Goal: Information Seeking & Learning: Learn about a topic

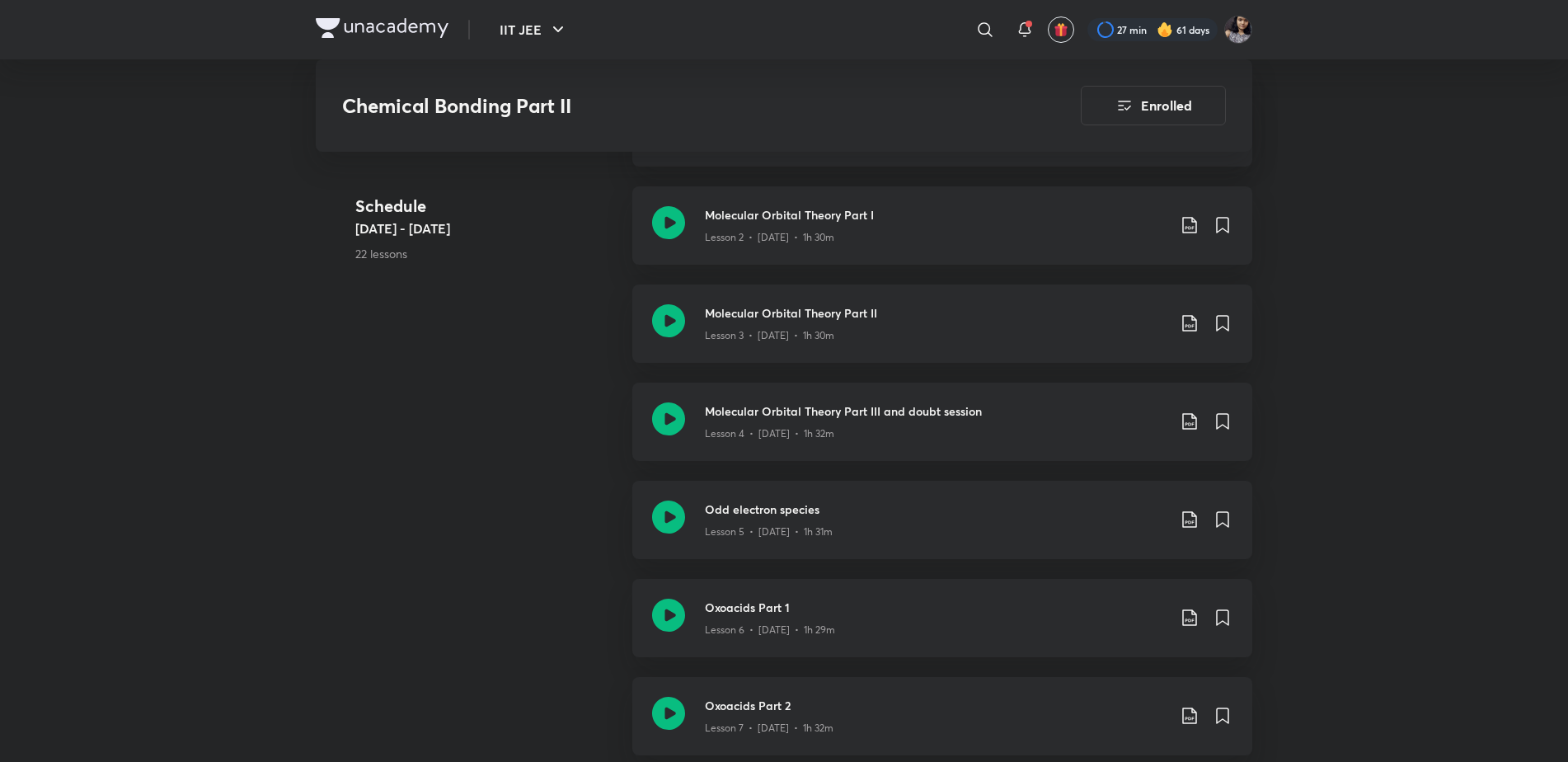
scroll to position [1032, 0]
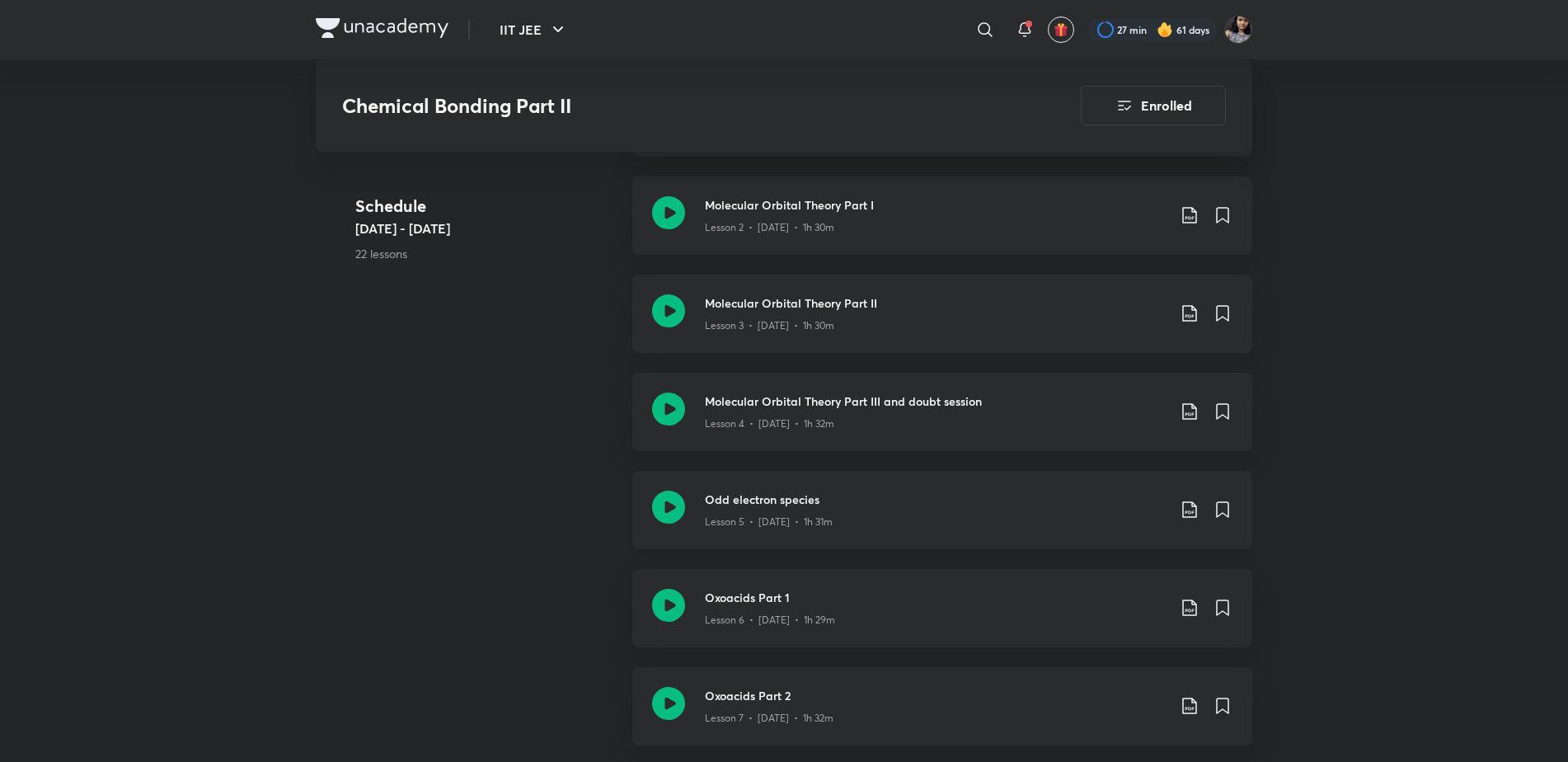
click at [661, 505] on icon at bounding box center [669, 507] width 33 height 33
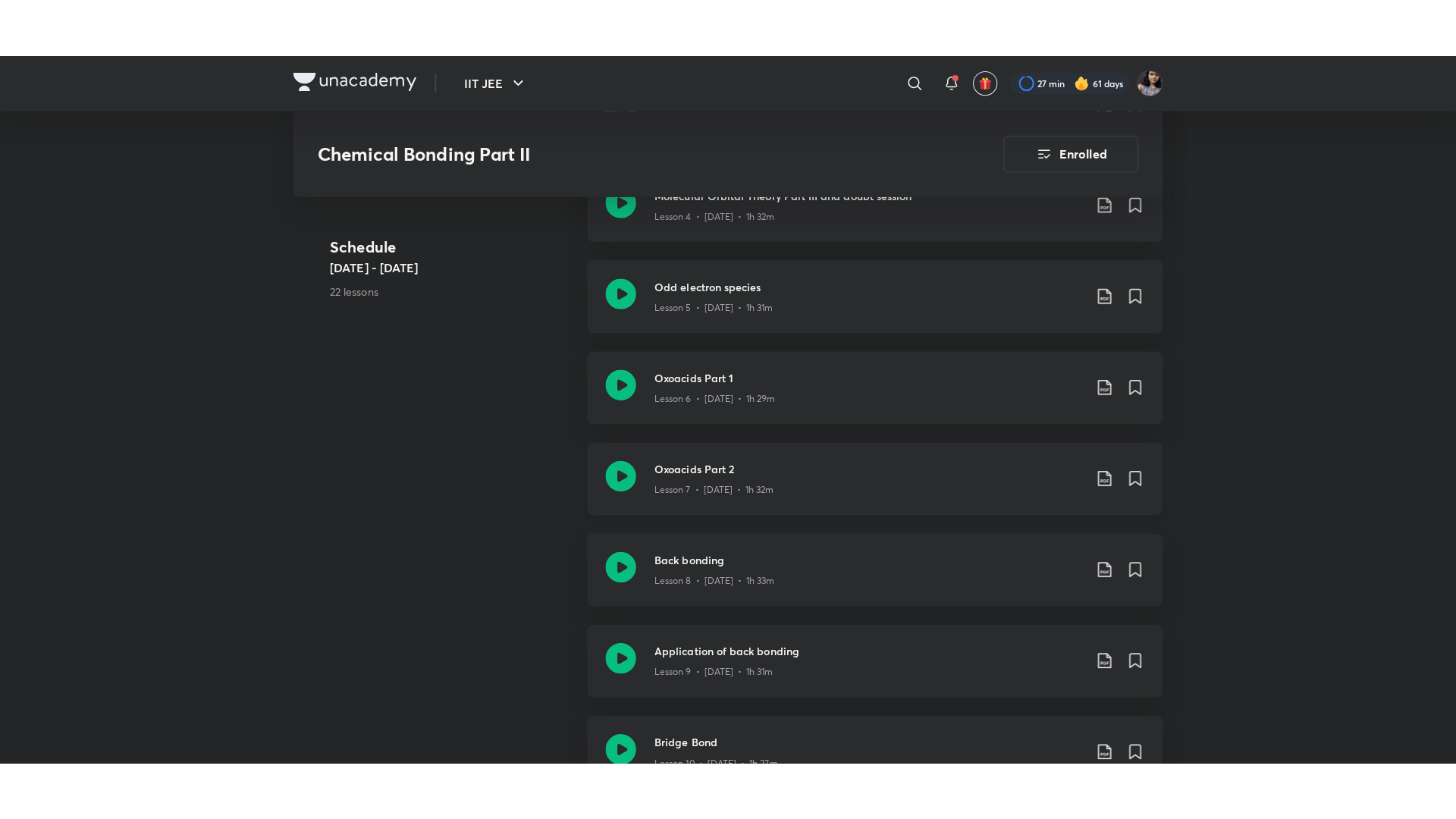
scroll to position [1180, 0]
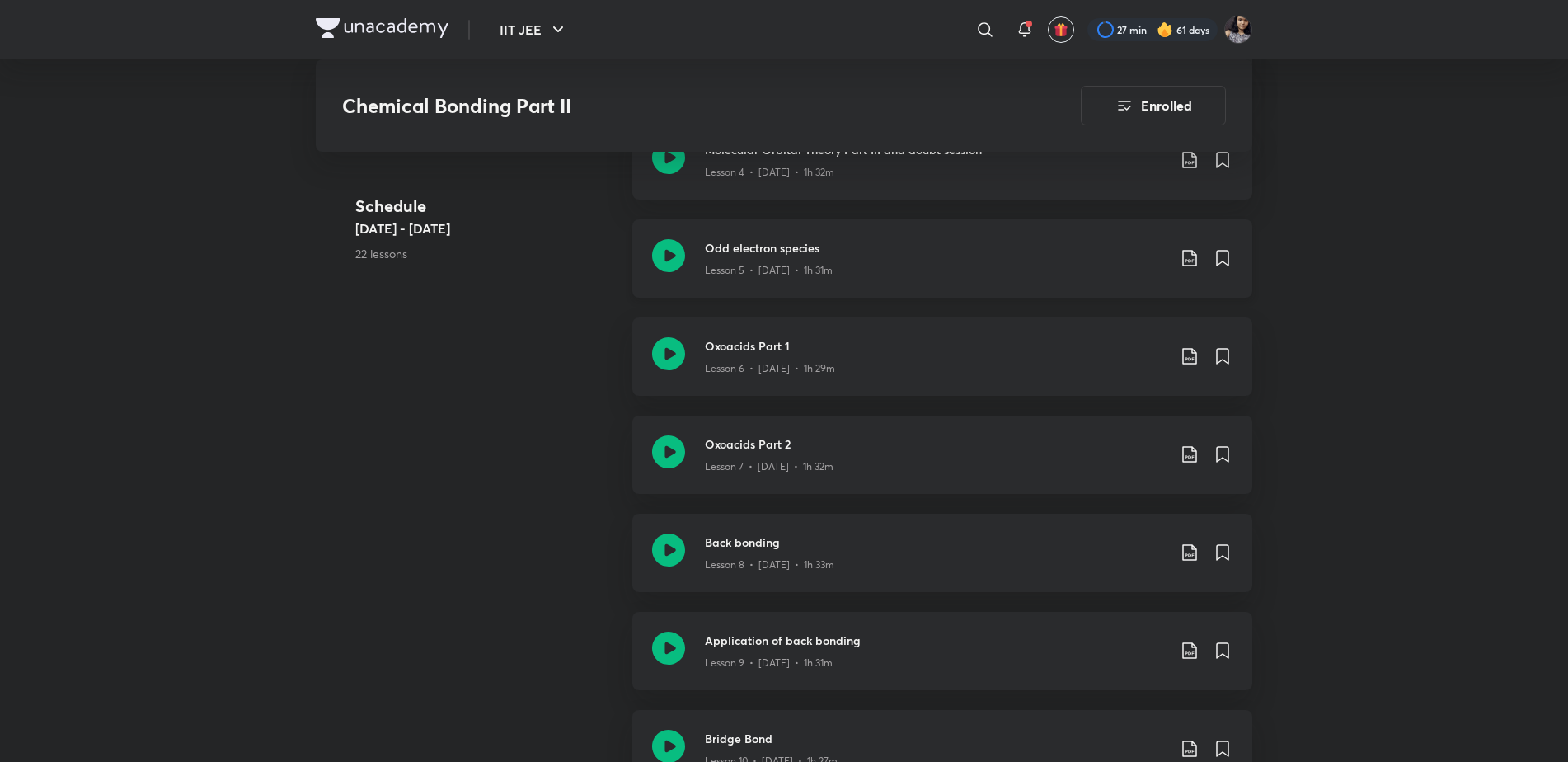
click at [673, 264] on icon at bounding box center [669, 256] width 33 height 33
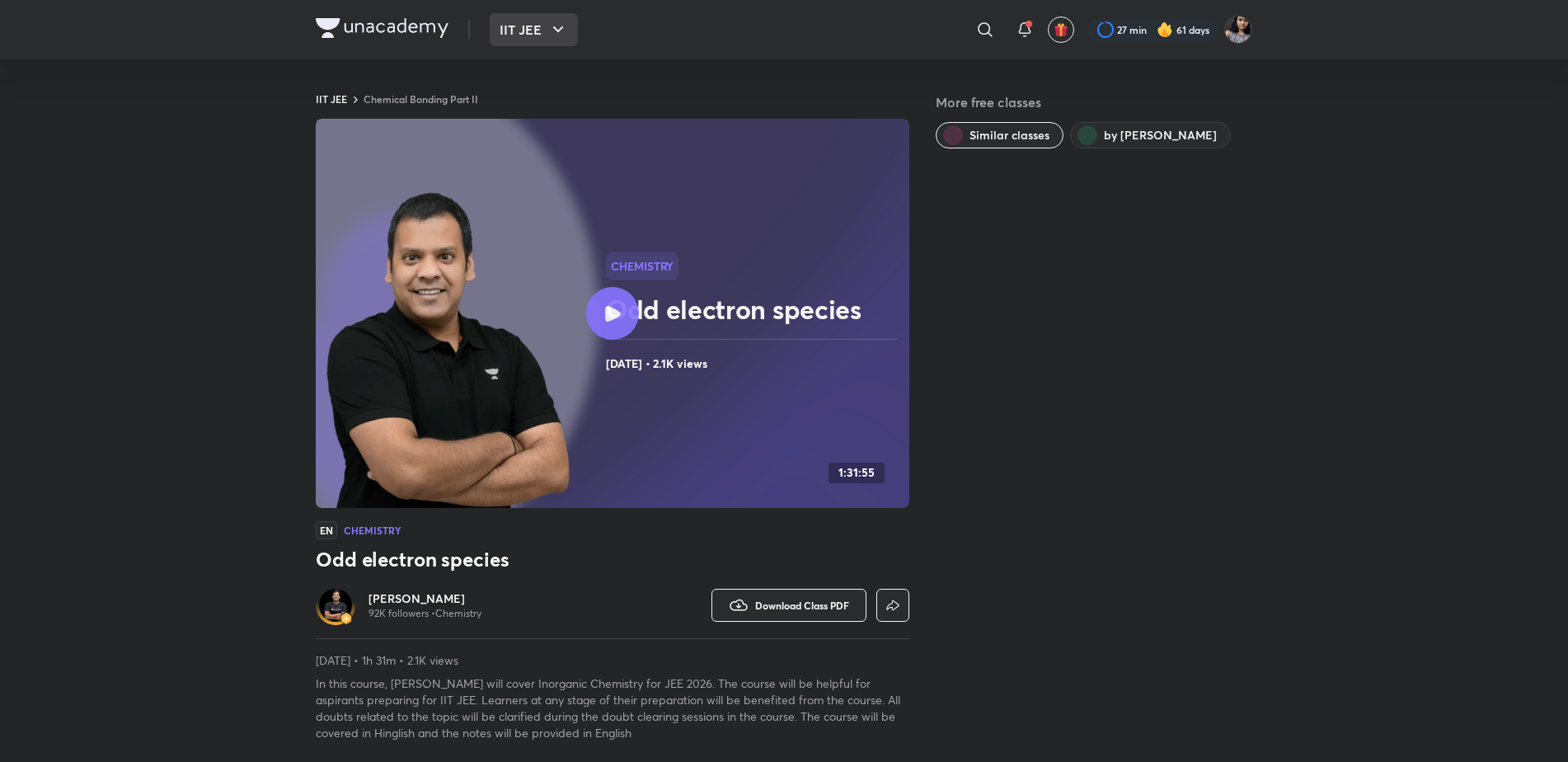
click at [502, 15] on button "IIT JEE" at bounding box center [533, 30] width 88 height 33
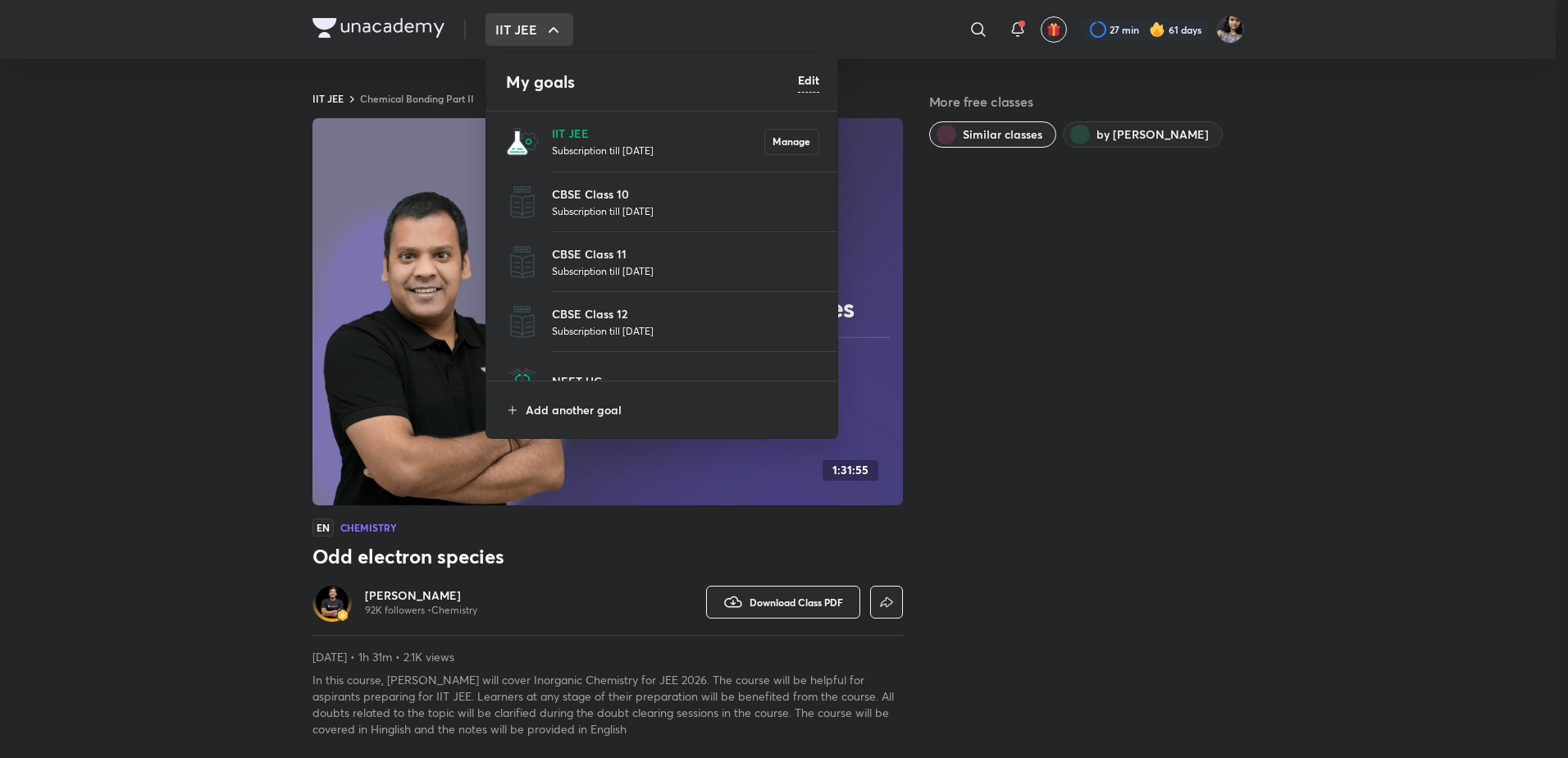
click at [596, 122] on li "IIT JEE Subscription till 24 Jun 2026 Manage" at bounding box center [663, 142] width 353 height 60
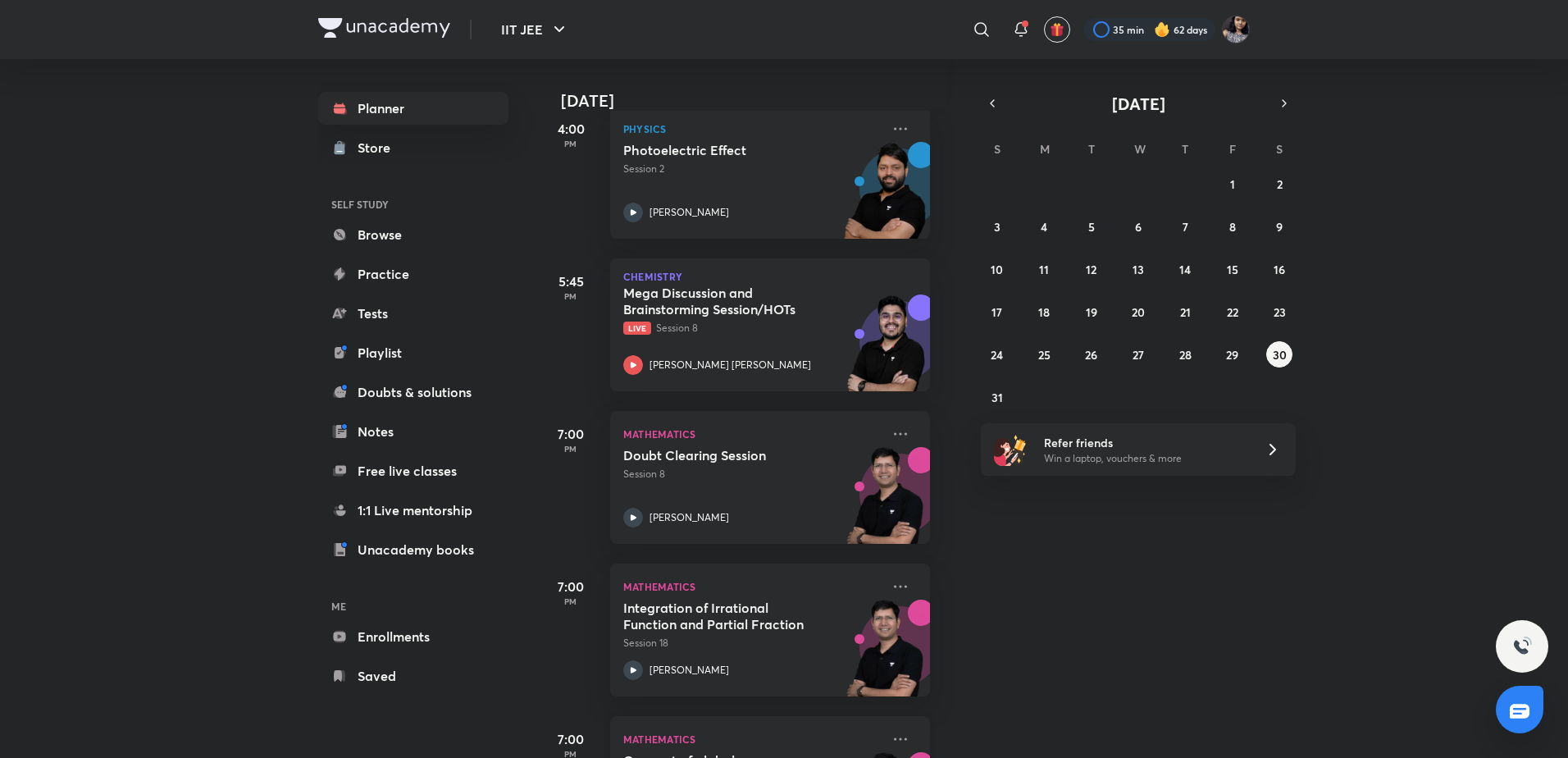
scroll to position [251, 16]
click at [633, 365] on icon at bounding box center [634, 367] width 6 height 6
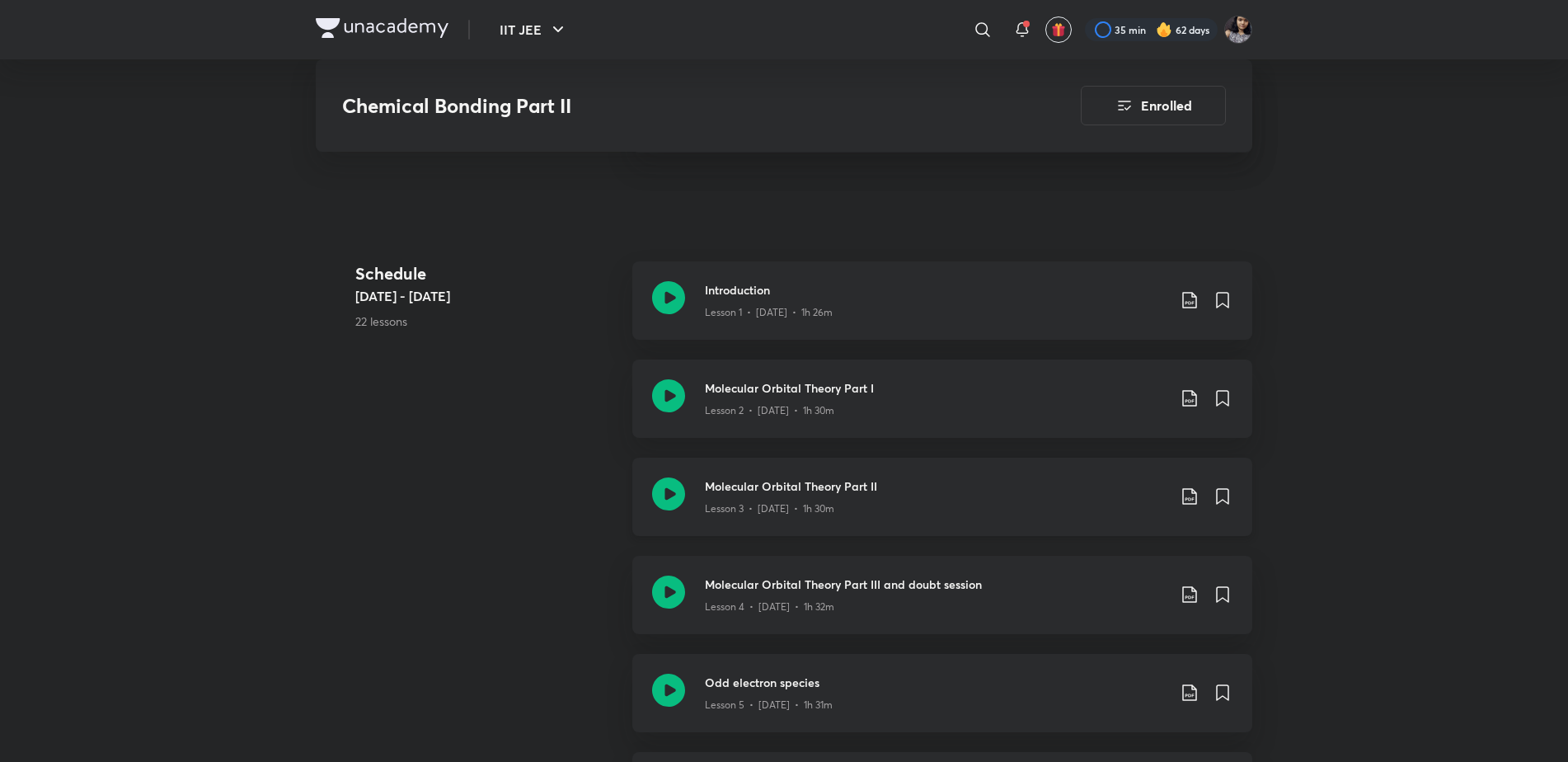
scroll to position [850, 0]
click at [664, 698] on icon at bounding box center [669, 689] width 33 height 33
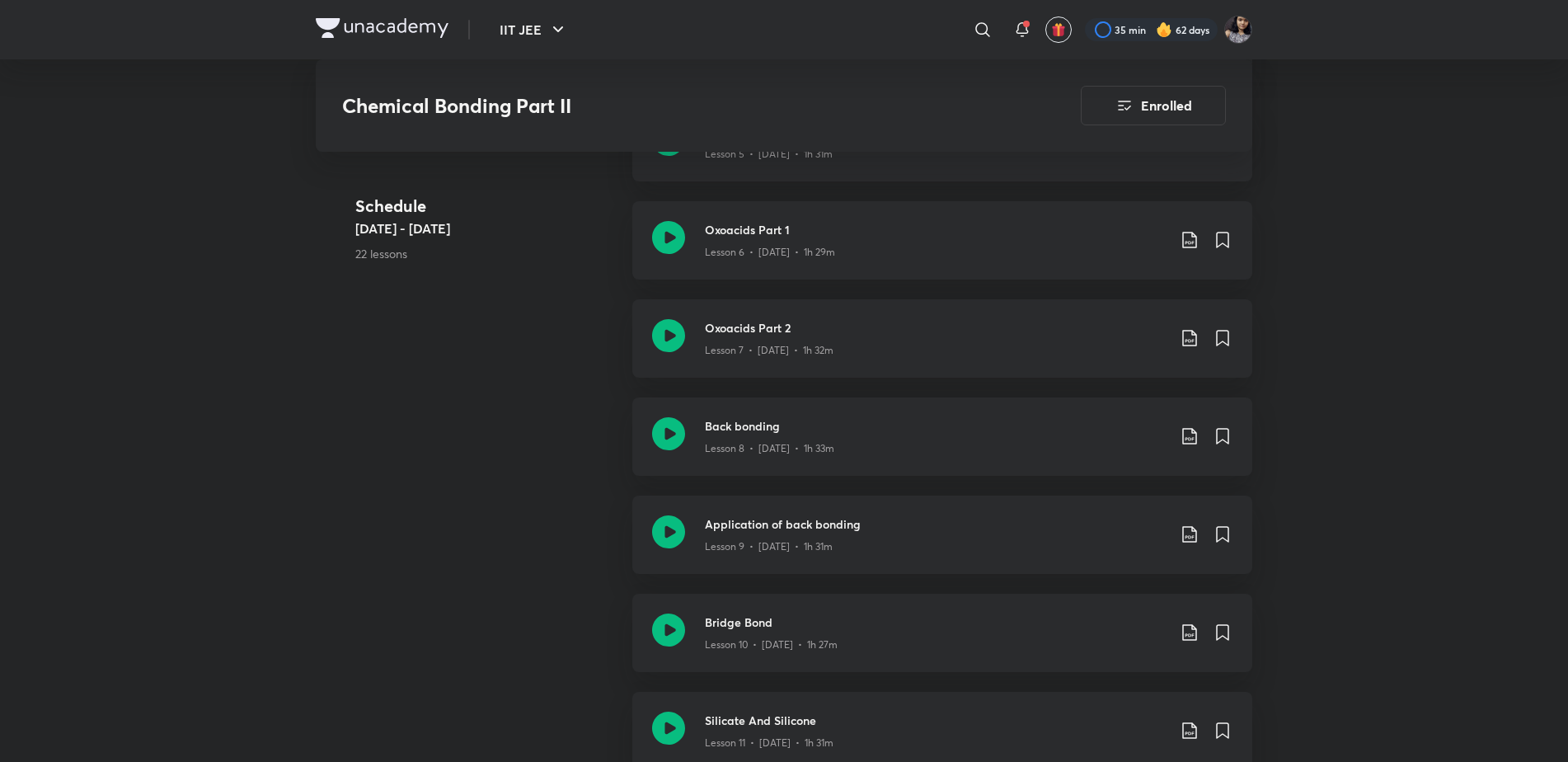
scroll to position [1404, 0]
click at [670, 247] on icon at bounding box center [669, 234] width 33 height 33
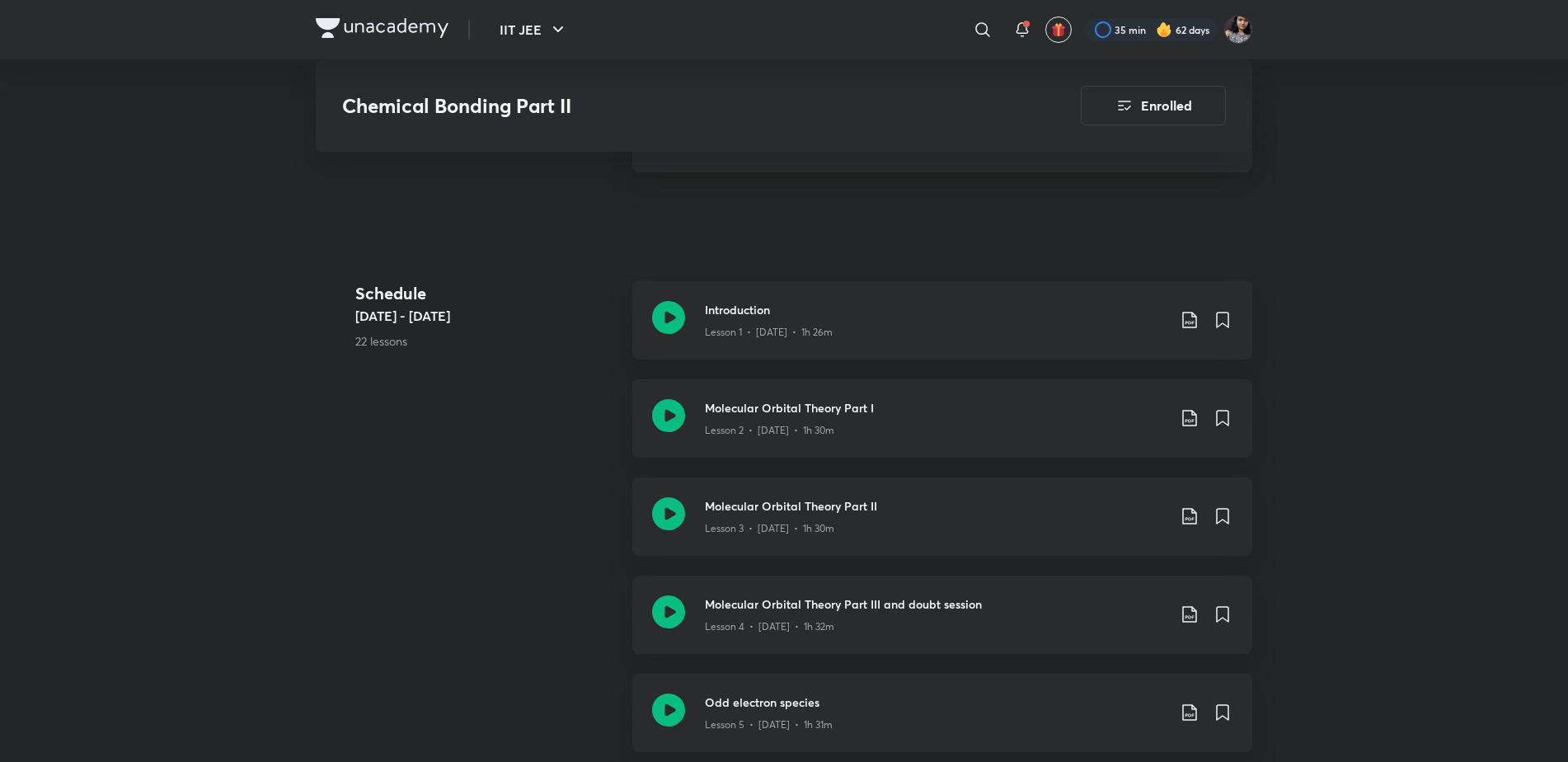
scroll to position [829, 0]
click at [674, 617] on icon at bounding box center [669, 613] width 33 height 33
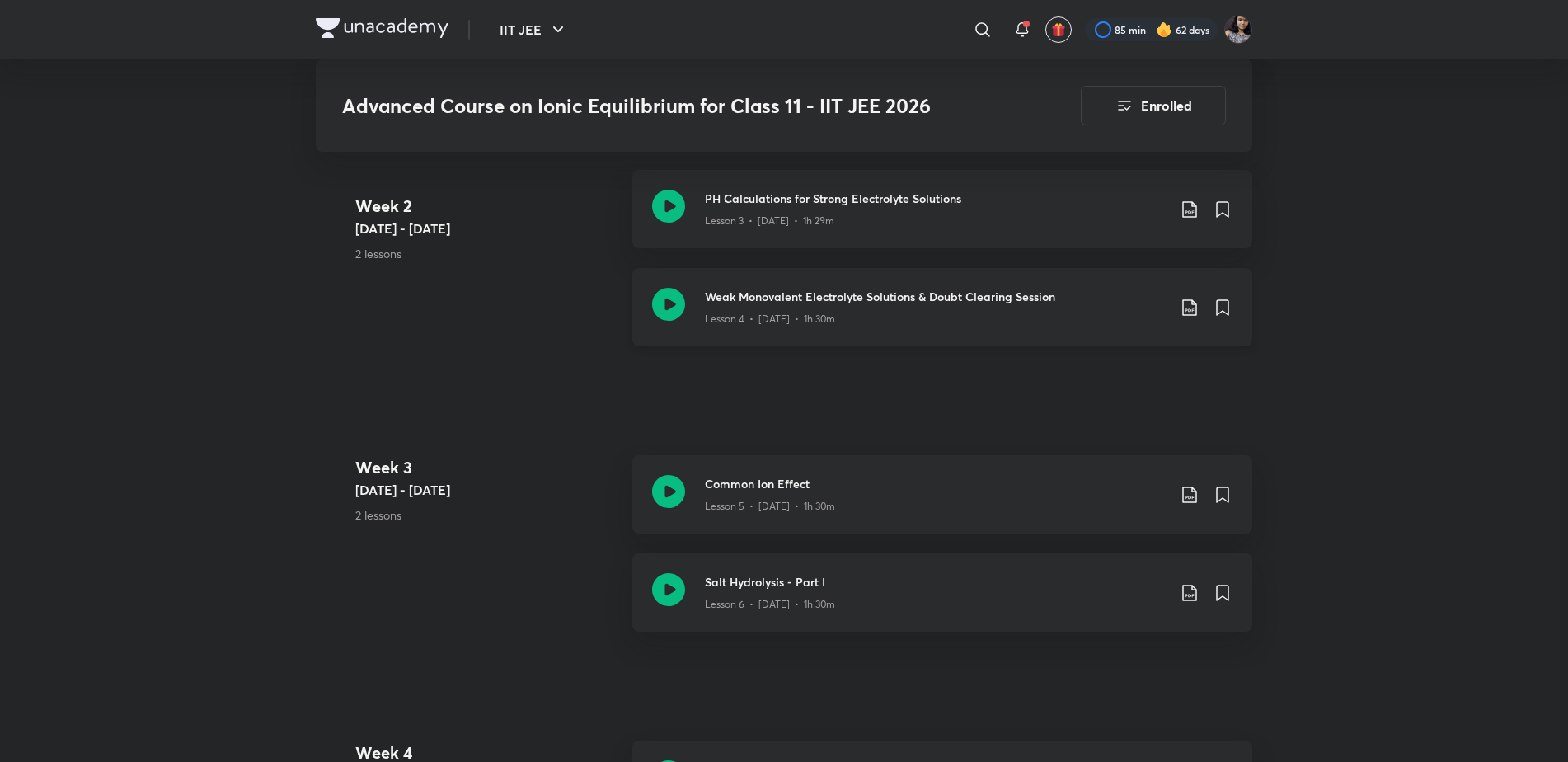
scroll to position [1274, 0]
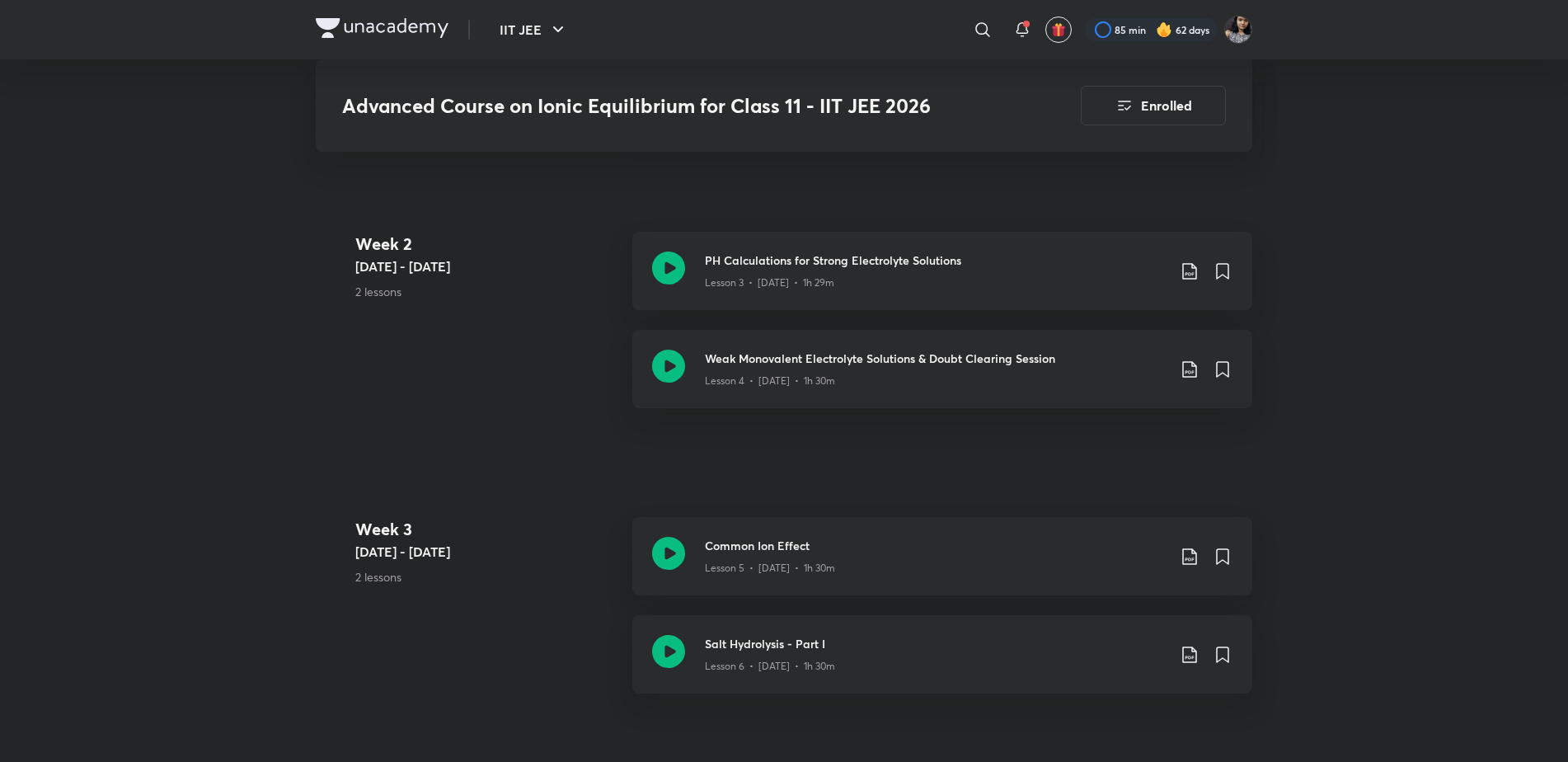
scroll to position [1212, 0]
click at [664, 557] on icon at bounding box center [669, 553] width 33 height 33
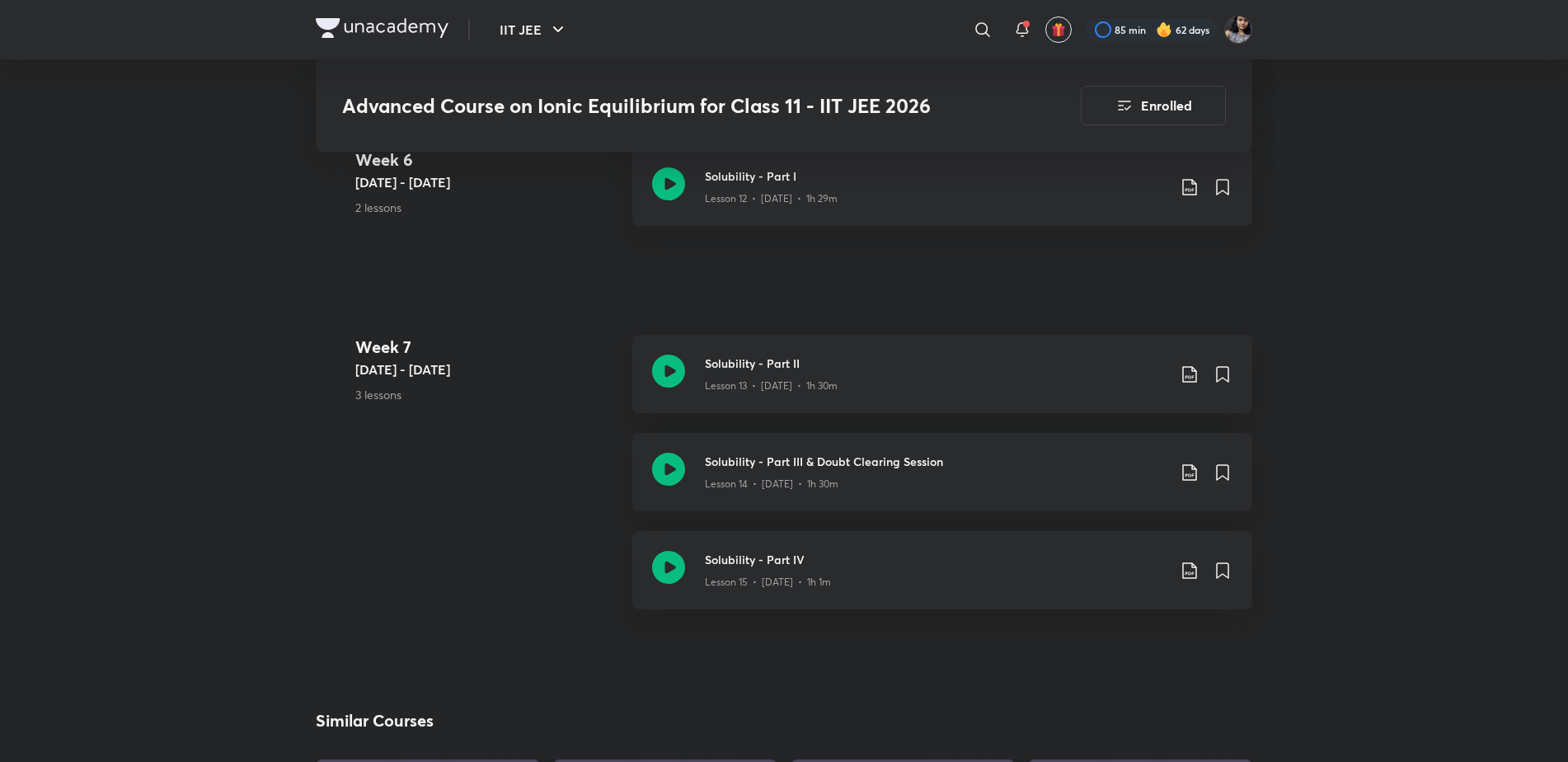
scroll to position [2527, 0]
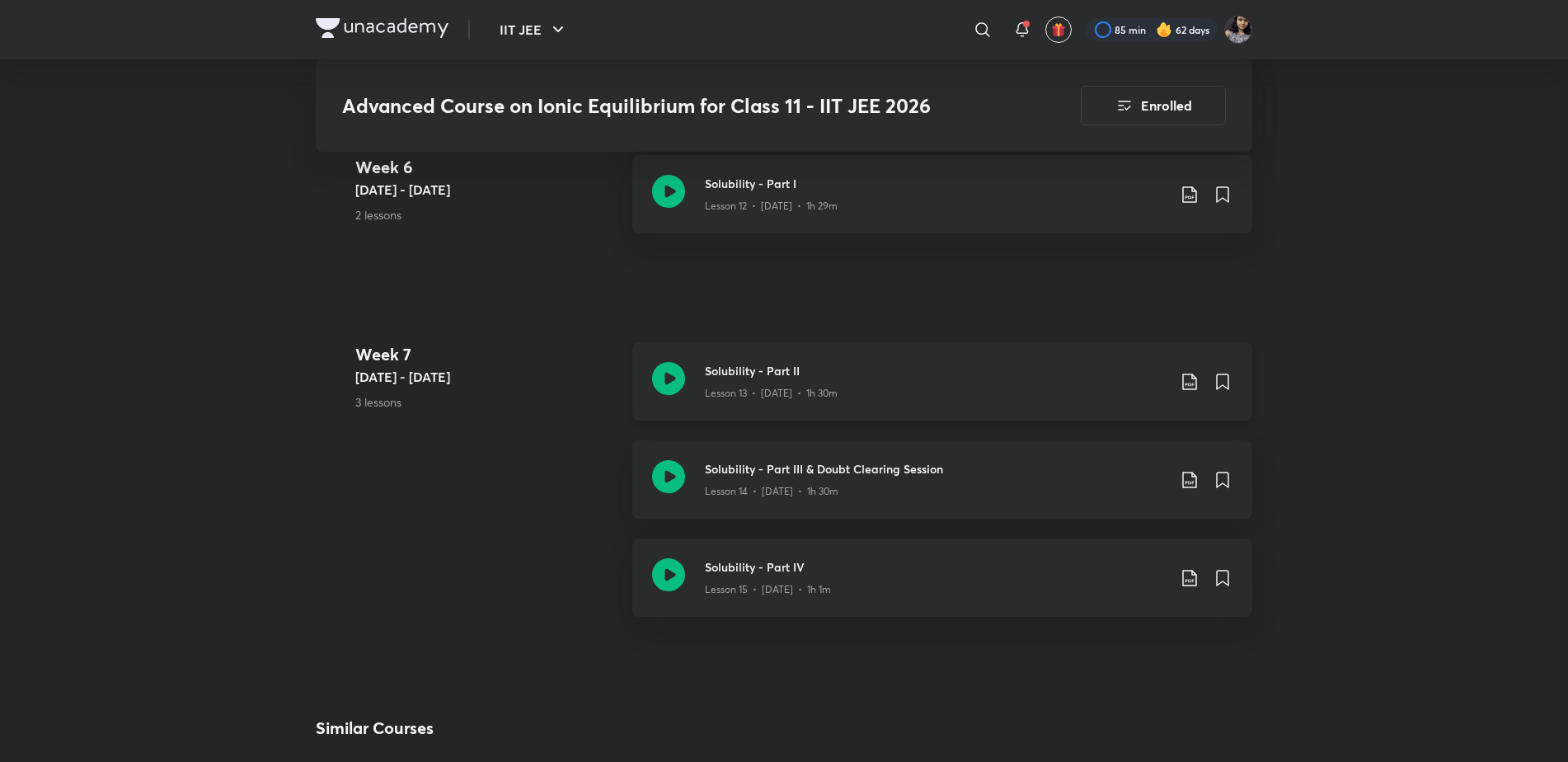
click at [665, 366] on icon at bounding box center [669, 379] width 33 height 33
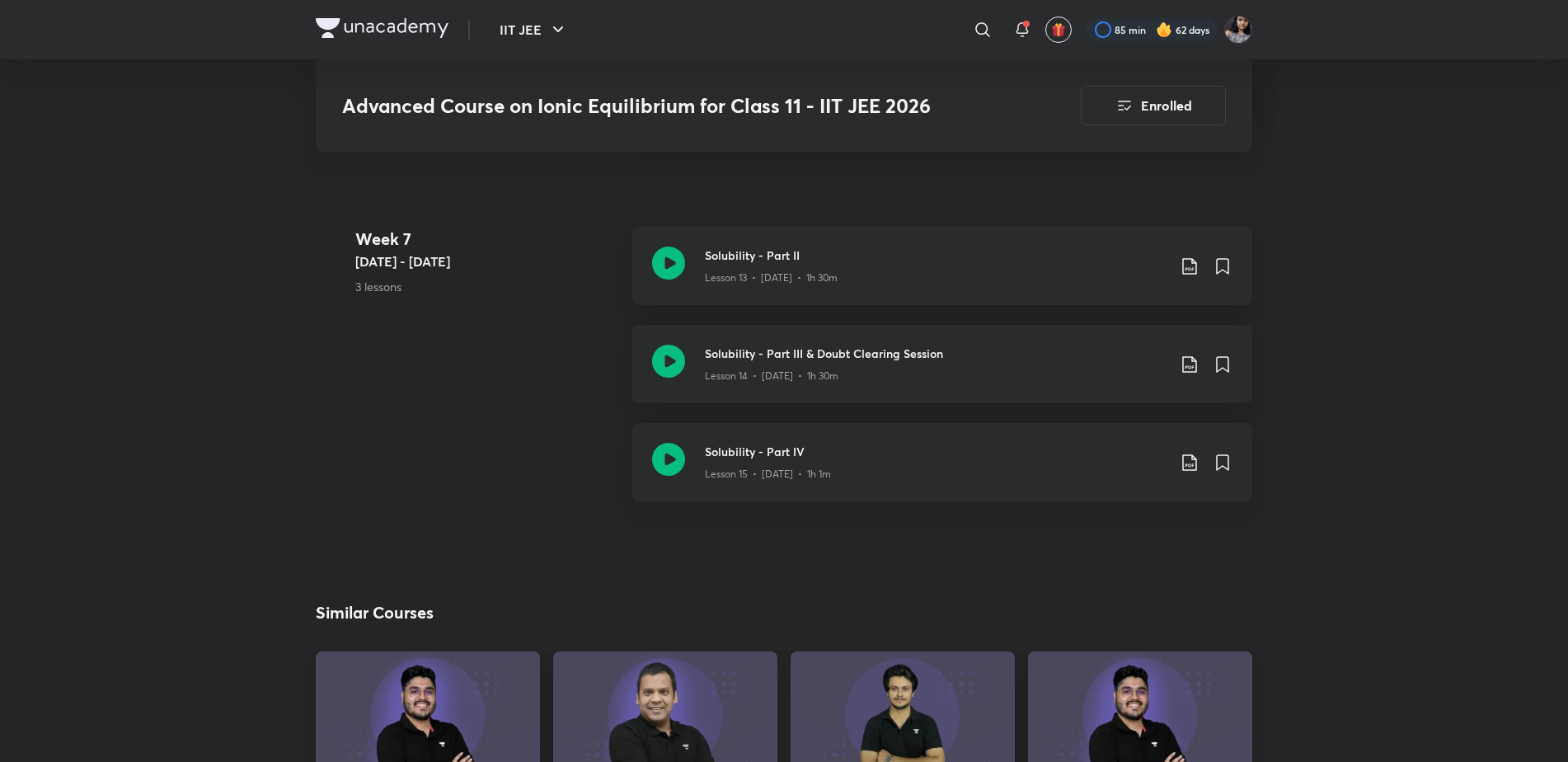
scroll to position [2643, 0]
click at [665, 452] on icon at bounding box center [669, 458] width 33 height 33
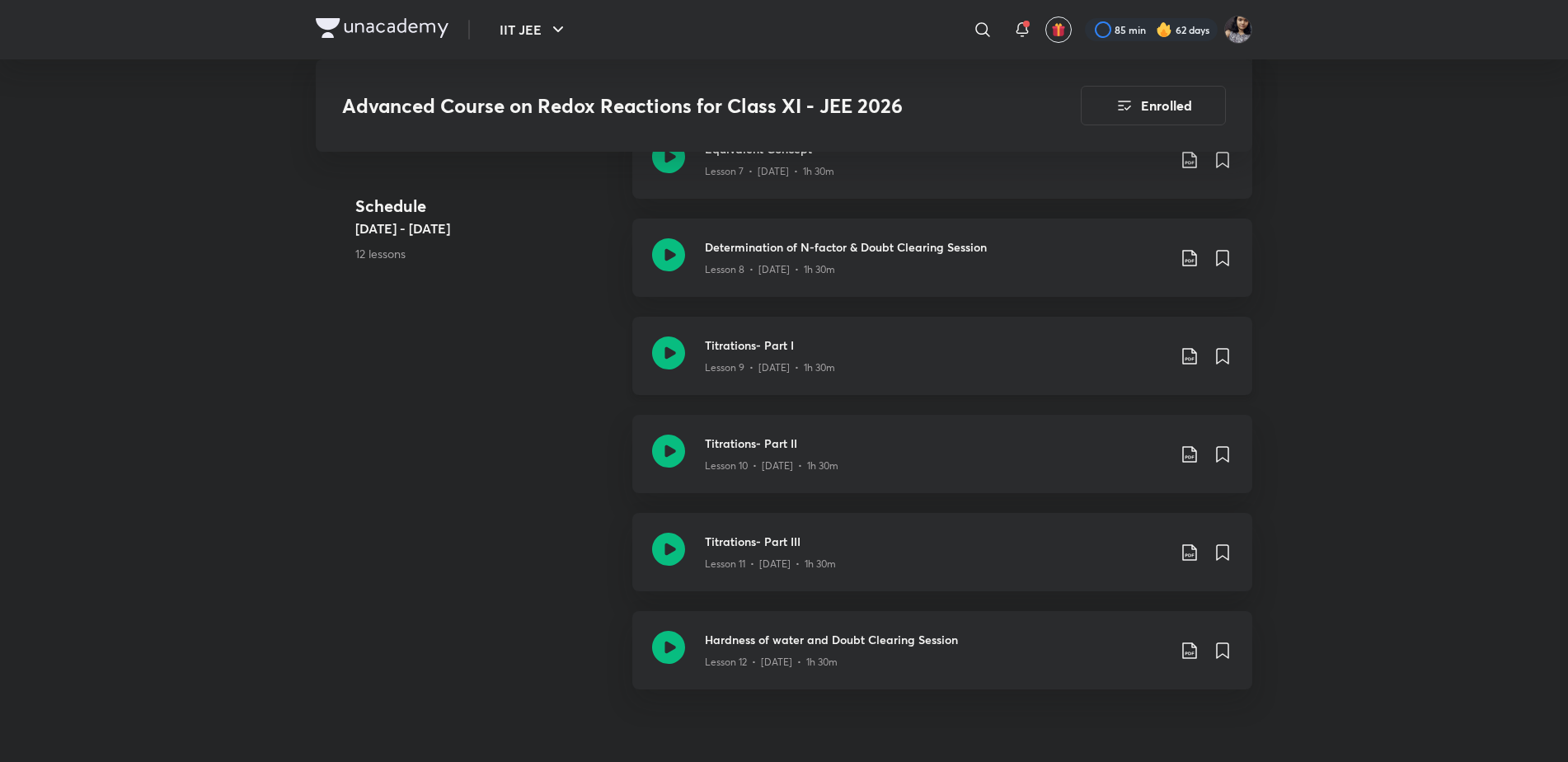
click at [664, 370] on icon at bounding box center [669, 352] width 33 height 33
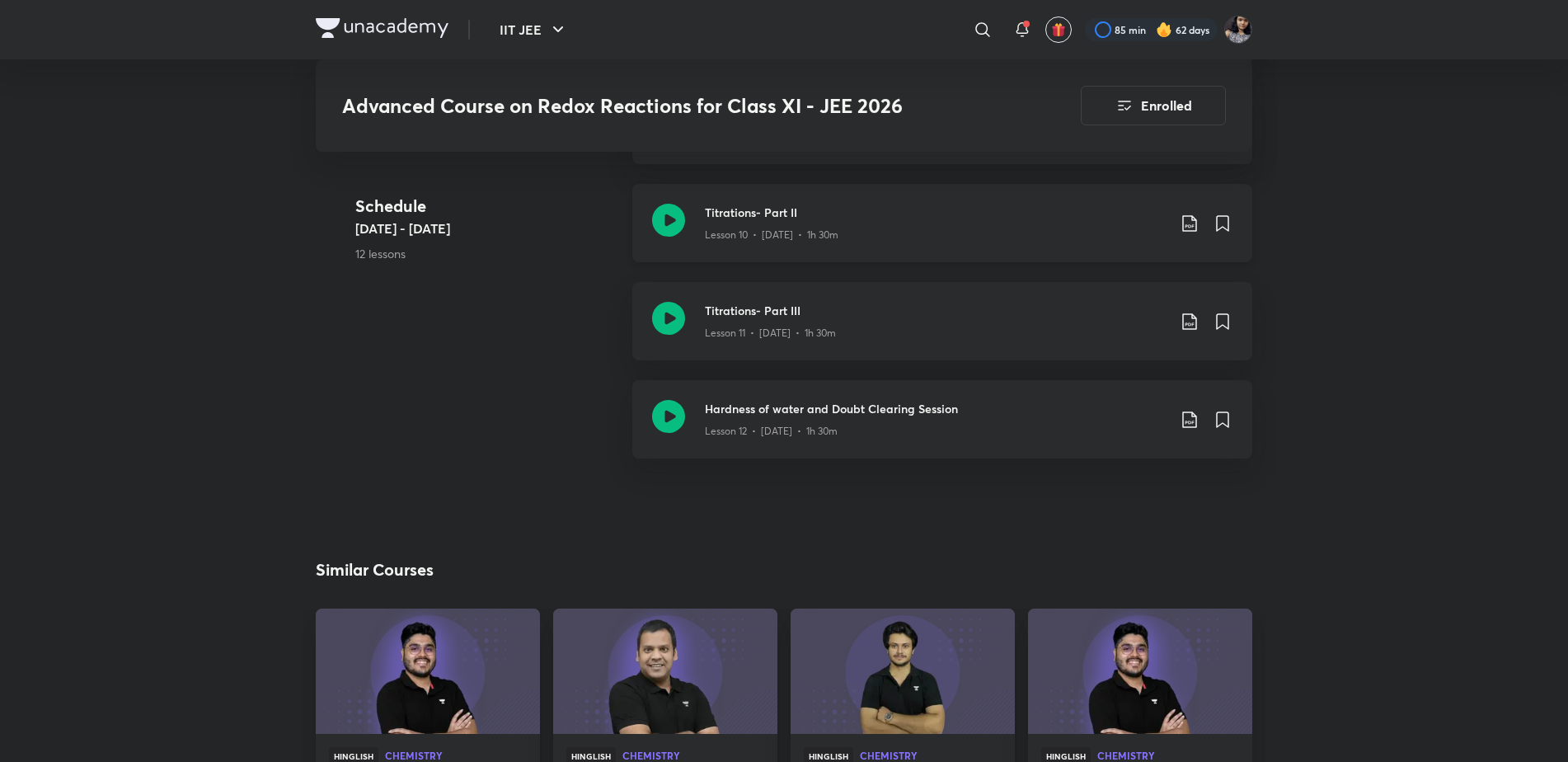
click at [670, 230] on icon at bounding box center [669, 220] width 33 height 33
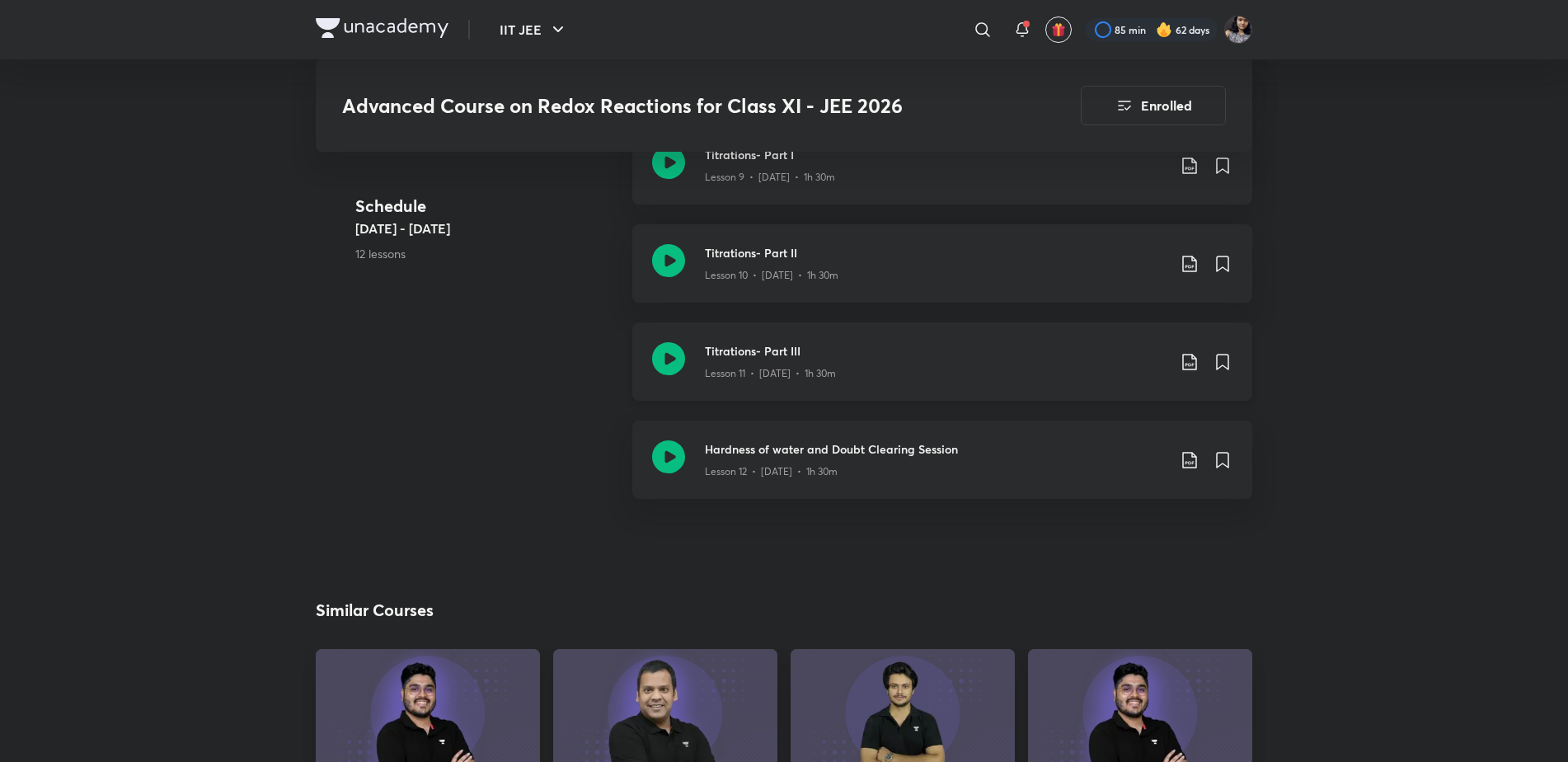
scroll to position [1824, 0]
click at [667, 353] on icon at bounding box center [669, 358] width 33 height 33
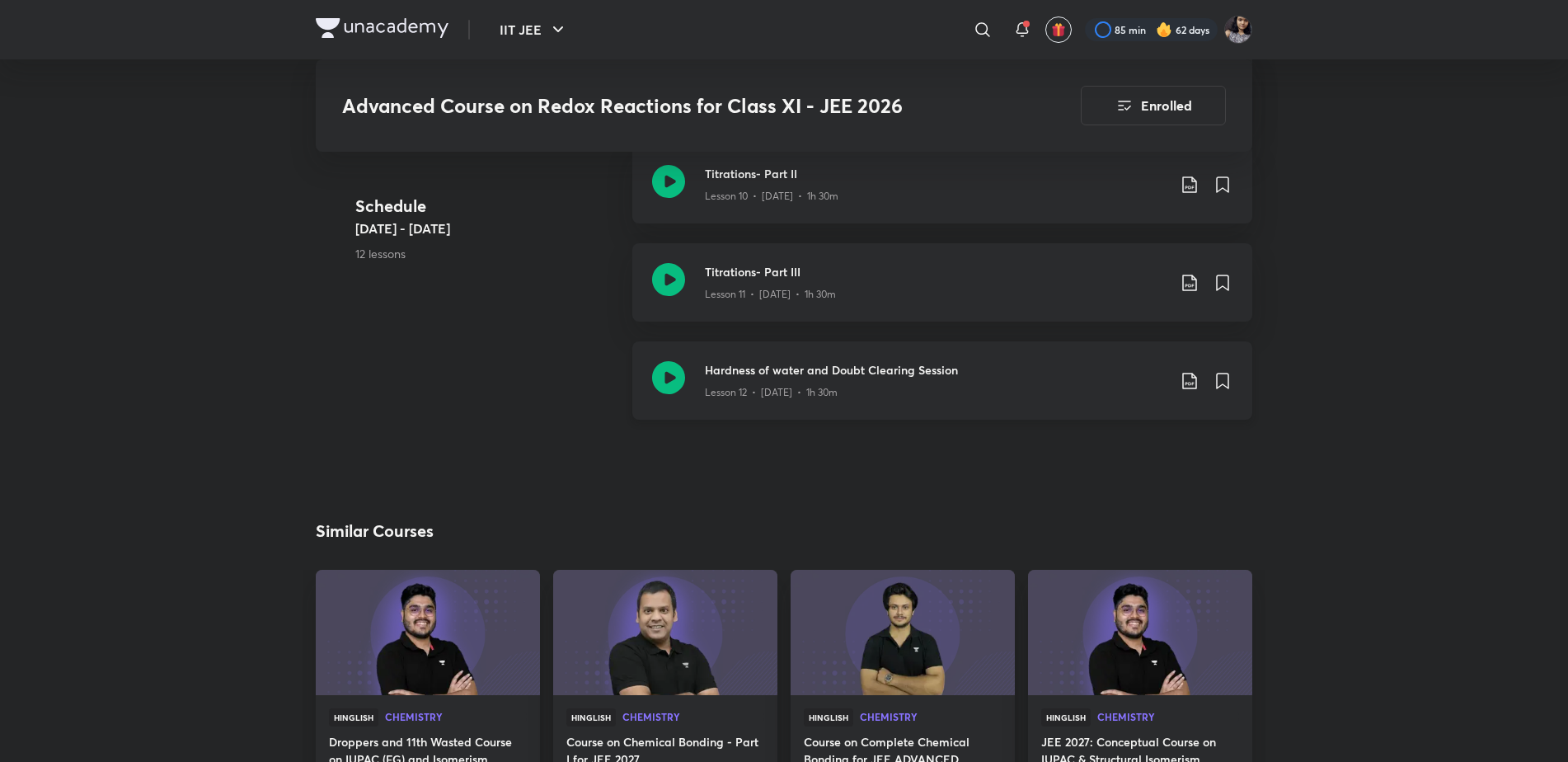
click at [678, 375] on icon at bounding box center [669, 378] width 33 height 33
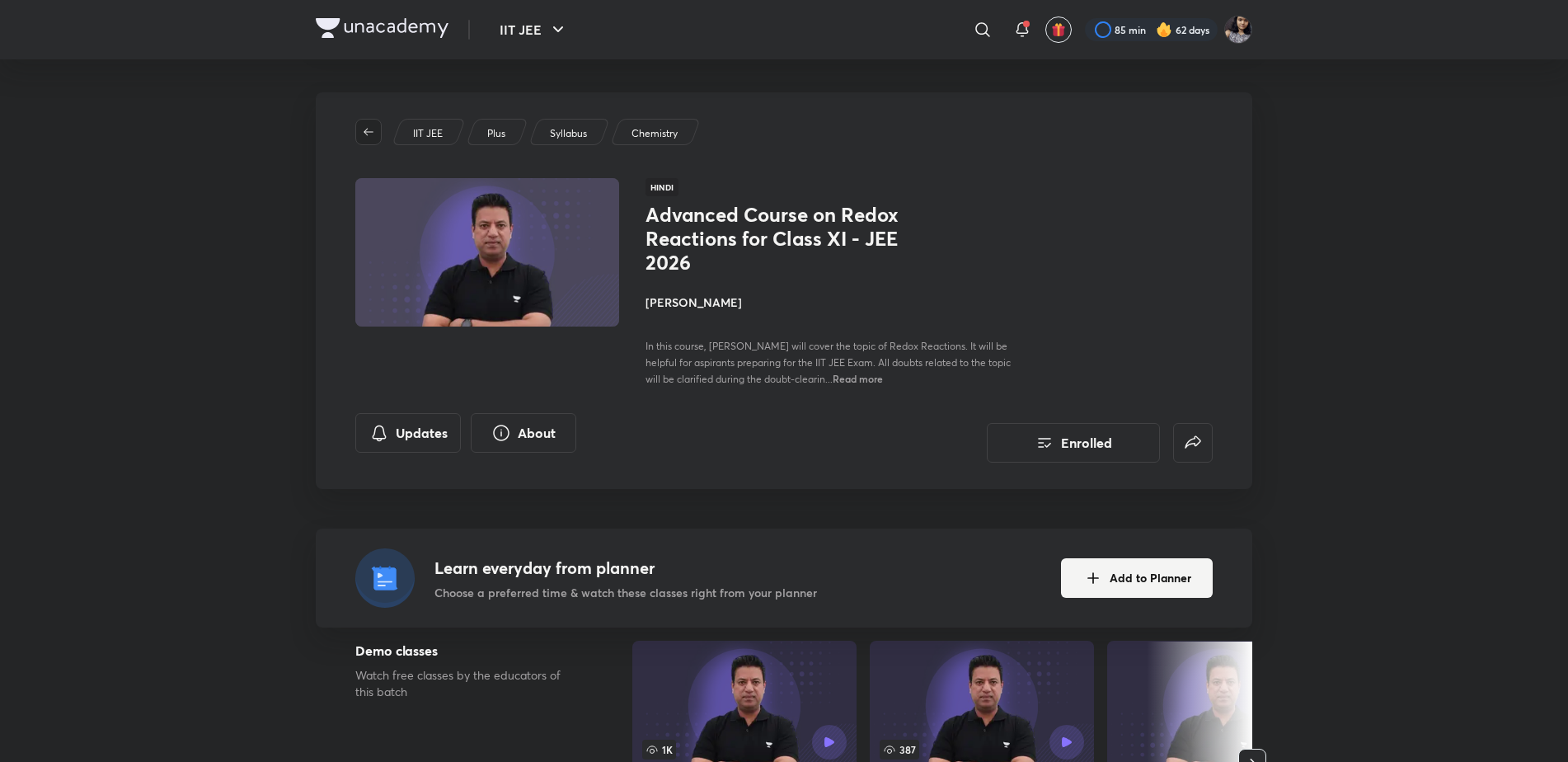
click at [367, 135] on icon "button" at bounding box center [369, 132] width 10 height 8
